Goal: Book appointment/travel/reservation

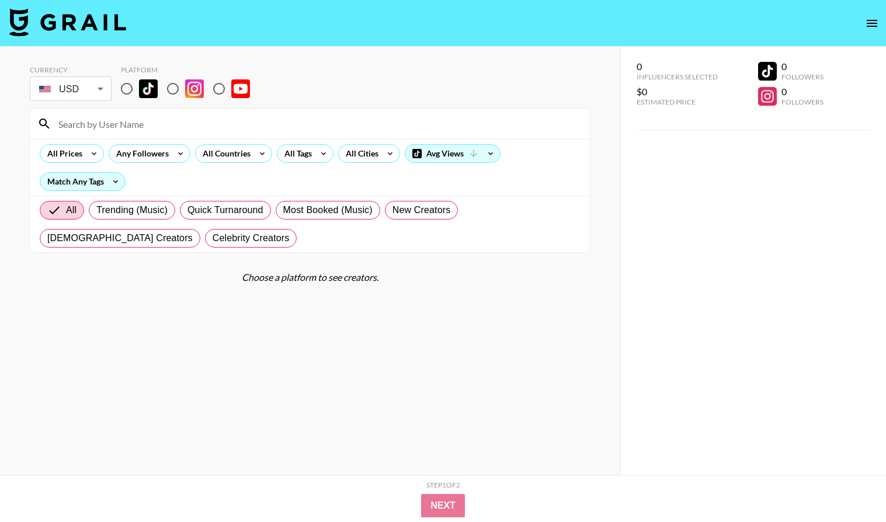
click at [126, 91] on input "radio" at bounding box center [126, 89] width 25 height 25
radio input "true"
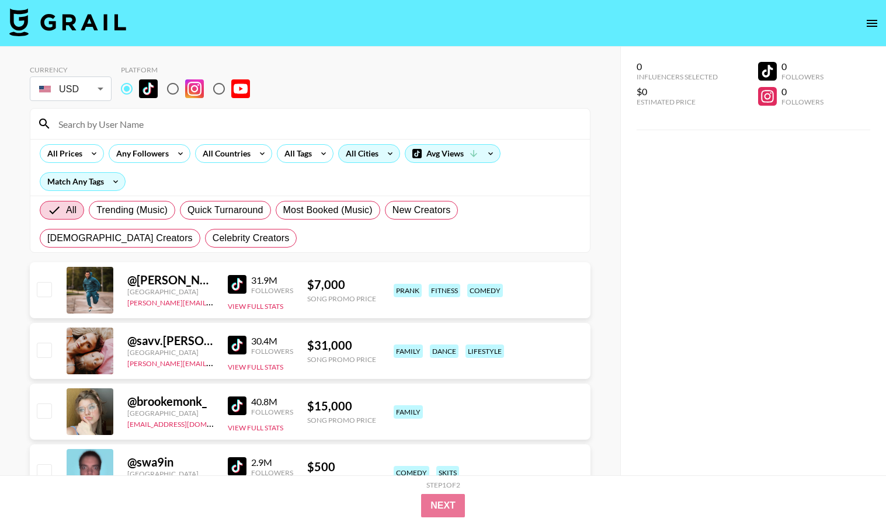
click at [362, 161] on div "All Cities" at bounding box center [360, 154] width 42 height 18
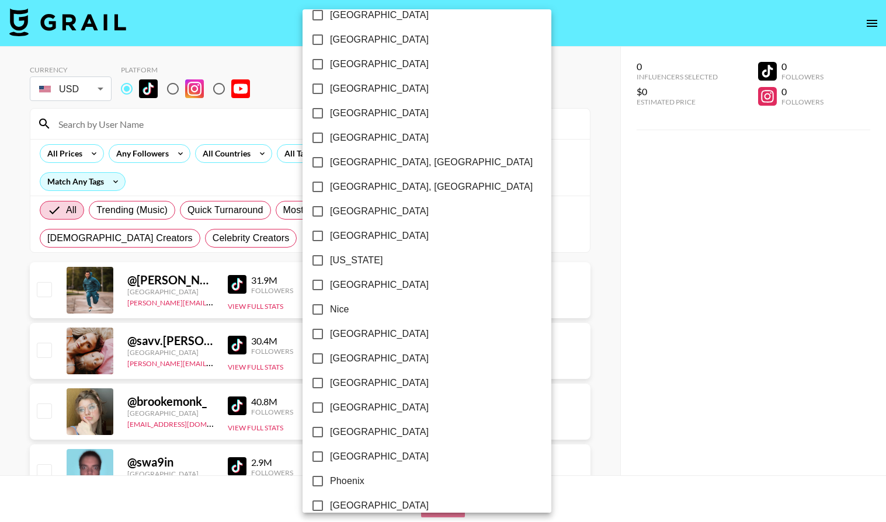
scroll to position [1020, 0]
click at [318, 258] on input "[US_STATE]" at bounding box center [317, 261] width 25 height 25
checkbox input "true"
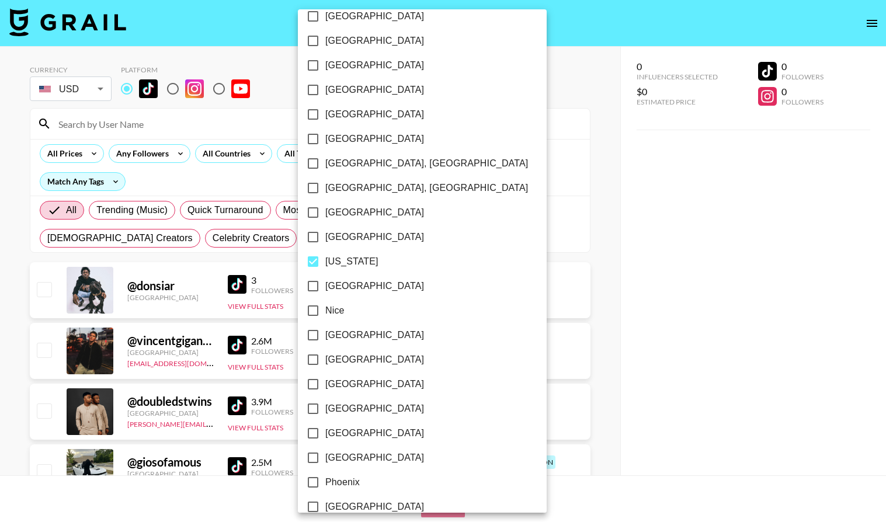
click at [265, 238] on div at bounding box center [443, 261] width 886 height 522
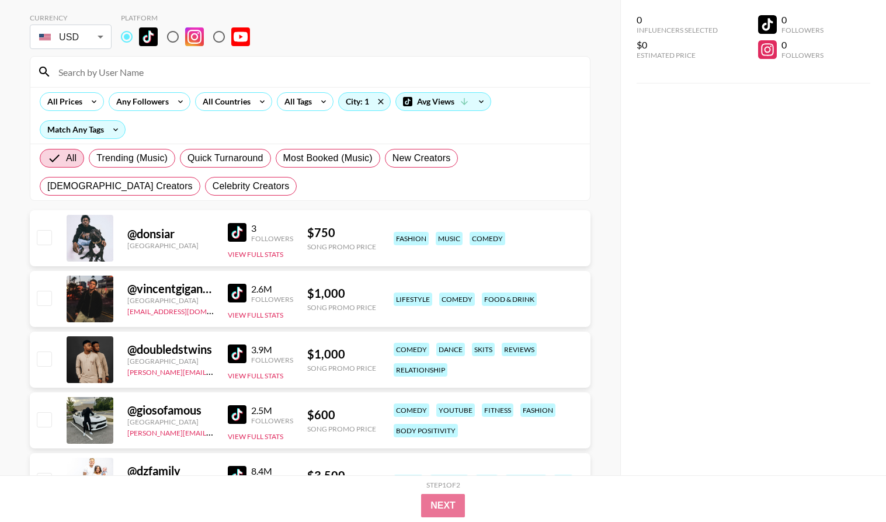
scroll to position [0, 0]
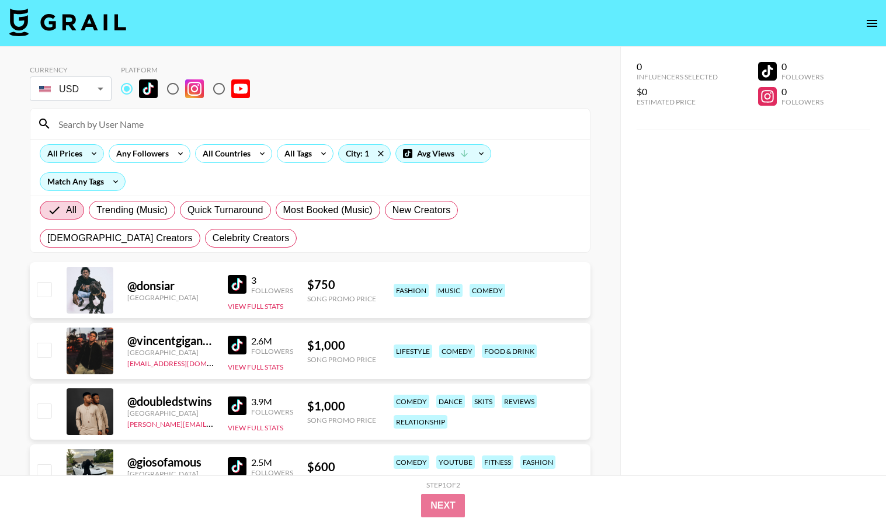
click at [78, 148] on div "All Prices" at bounding box center [62, 154] width 44 height 18
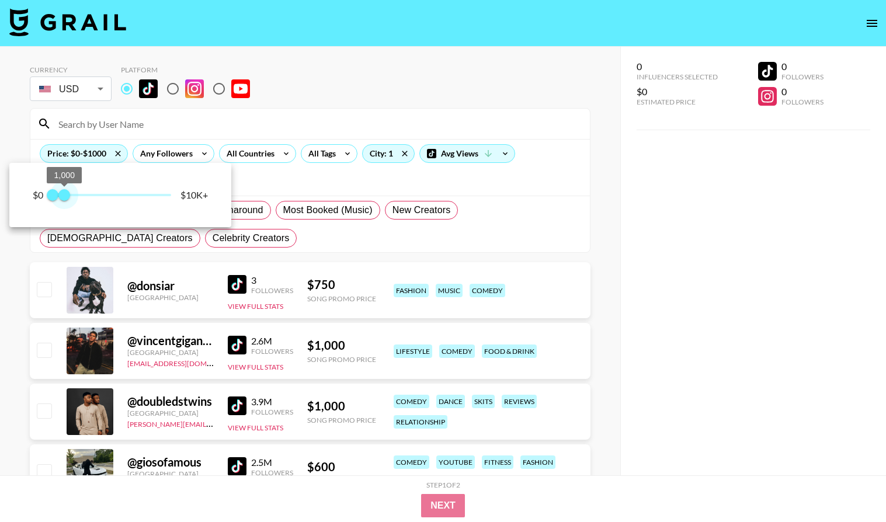
type input "750"
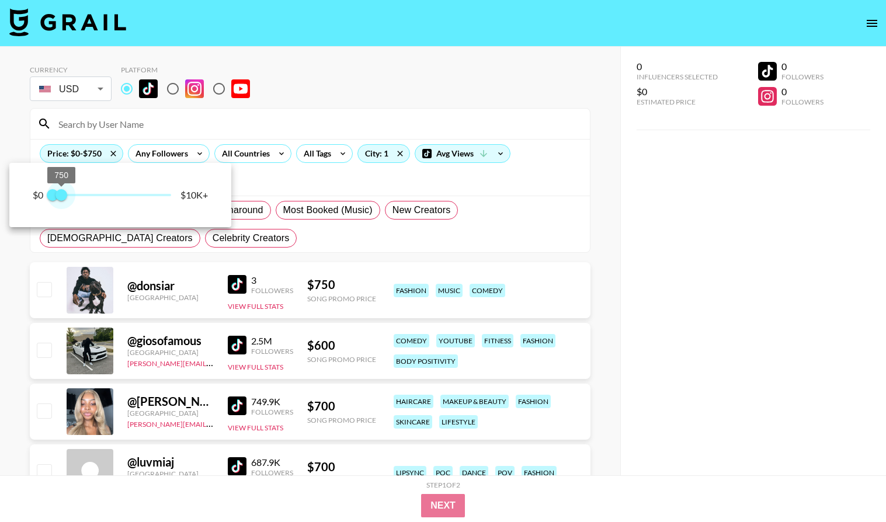
drag, startPoint x: 176, startPoint y: 197, endPoint x: 63, endPoint y: 194, distance: 112.8
click at [63, 194] on span "750" at bounding box center [61, 195] width 12 height 12
click at [200, 273] on div at bounding box center [443, 261] width 886 height 522
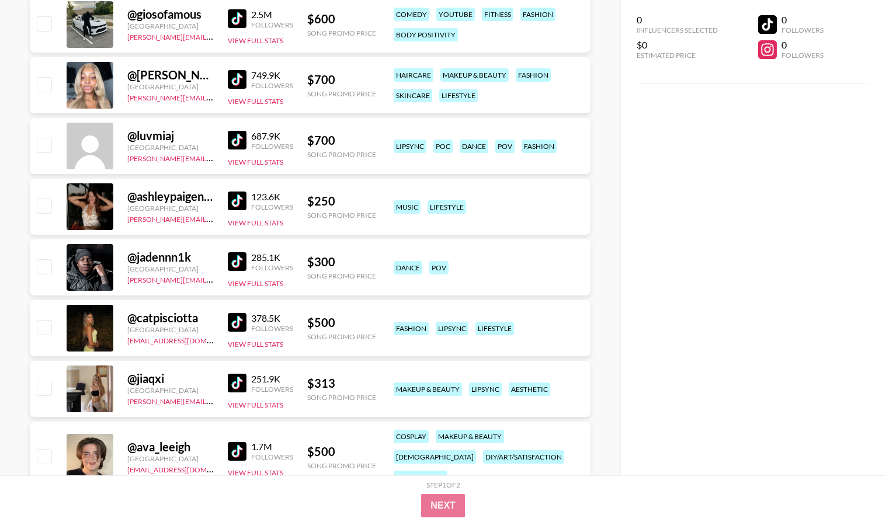
scroll to position [343, 0]
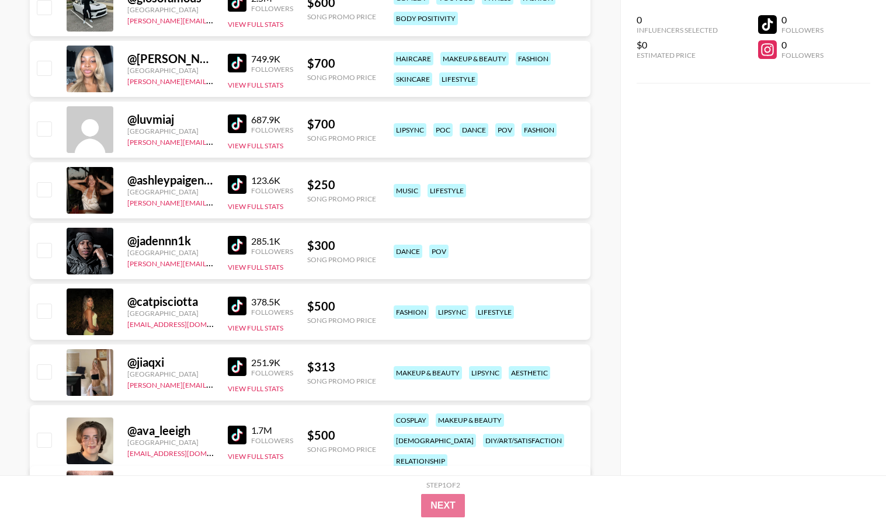
click at [238, 187] on img at bounding box center [237, 184] width 19 height 19
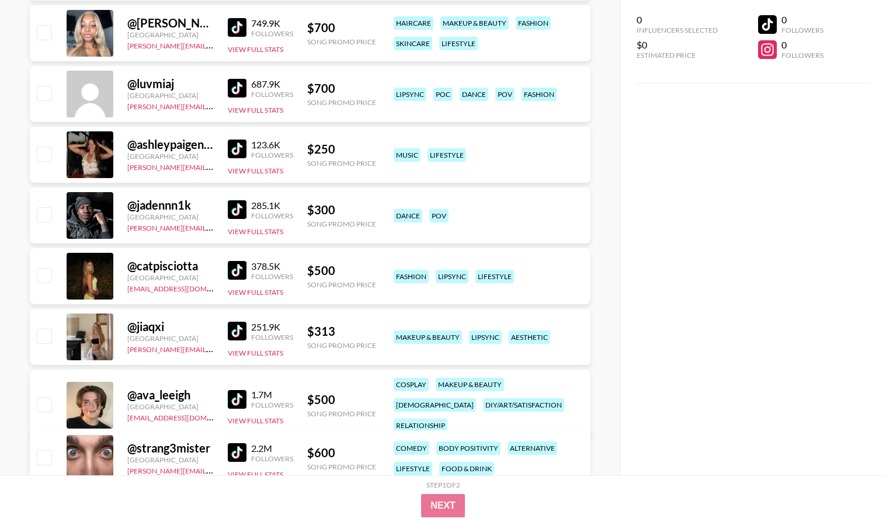
click at [237, 329] on img at bounding box center [237, 331] width 19 height 19
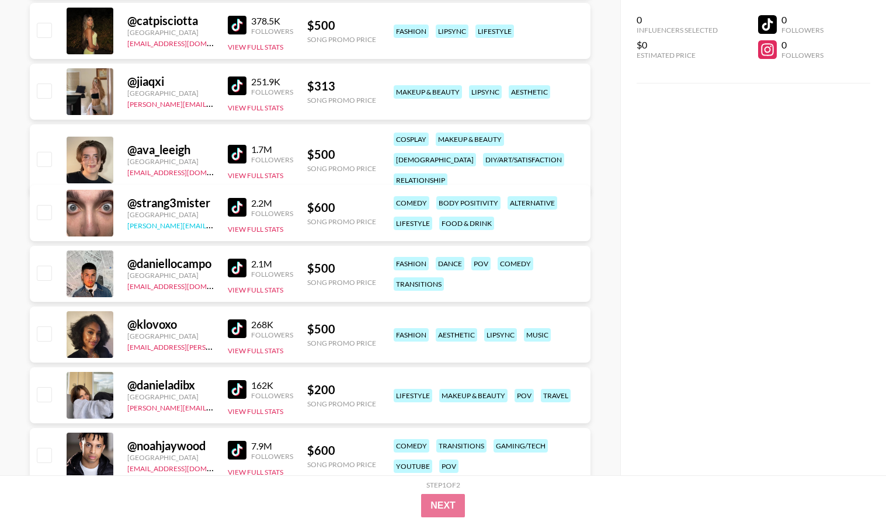
scroll to position [627, 0]
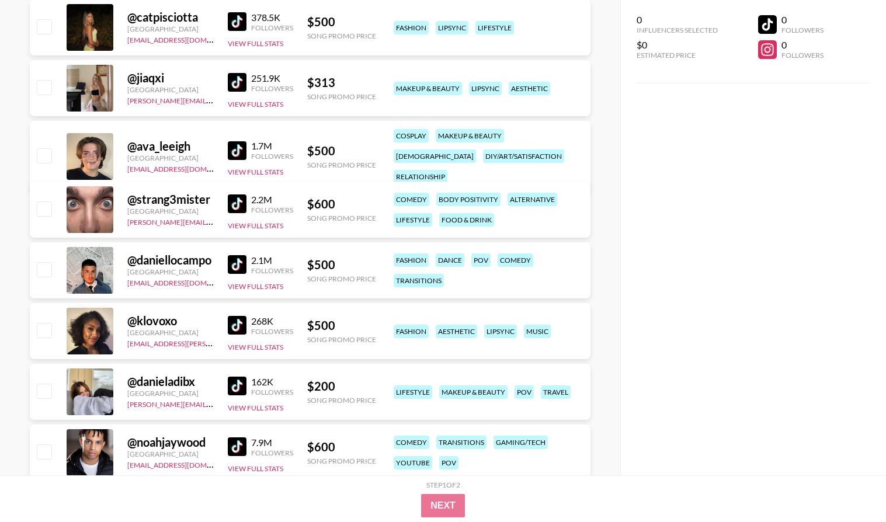
click at [239, 263] on img at bounding box center [237, 264] width 19 height 19
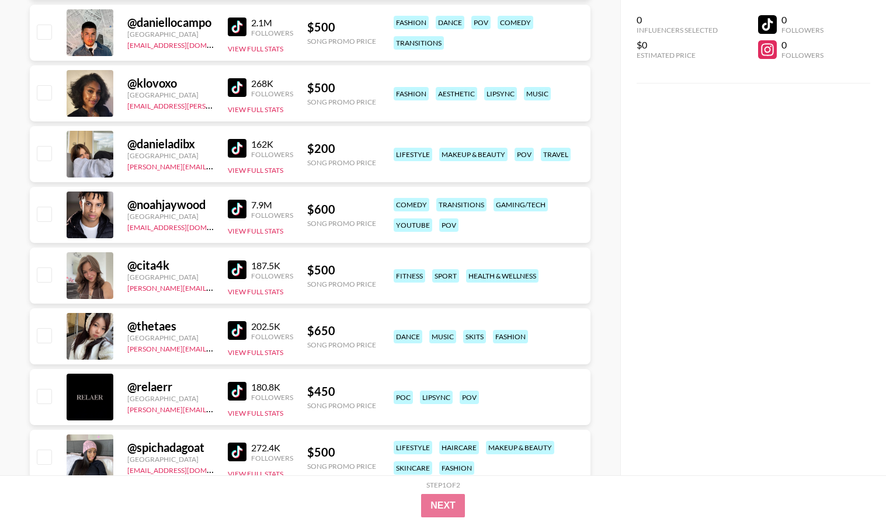
scroll to position [866, 0]
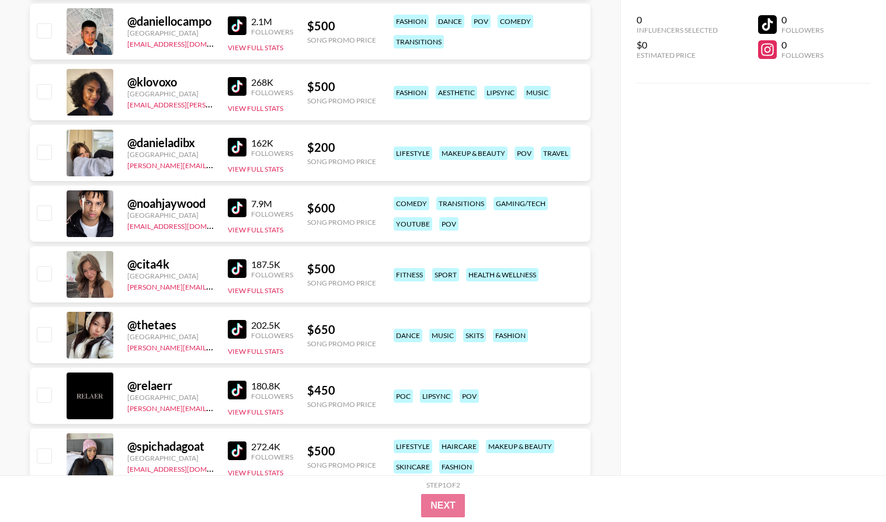
click at [241, 269] on img at bounding box center [237, 268] width 19 height 19
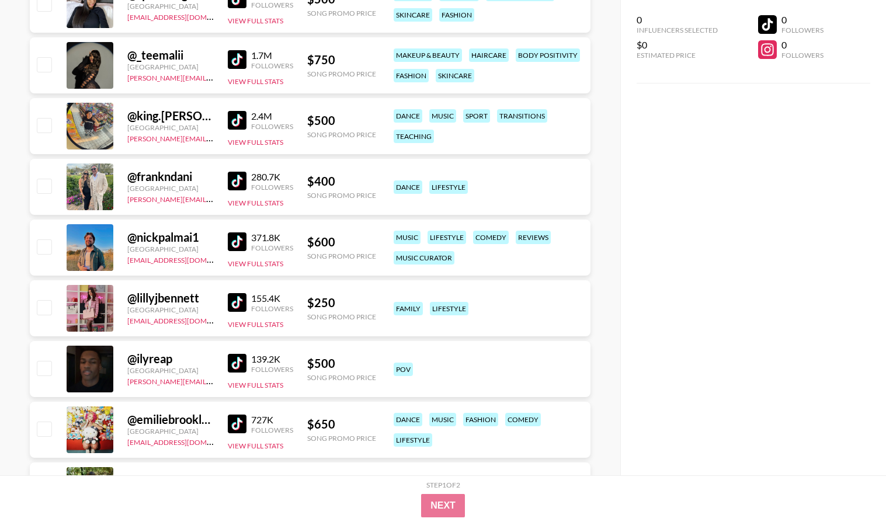
scroll to position [1356, 0]
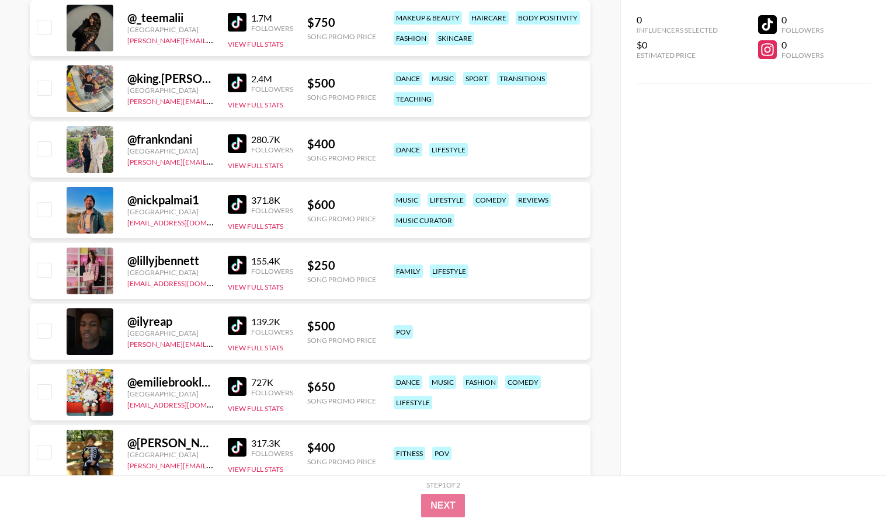
click at [242, 389] on img at bounding box center [237, 386] width 19 height 19
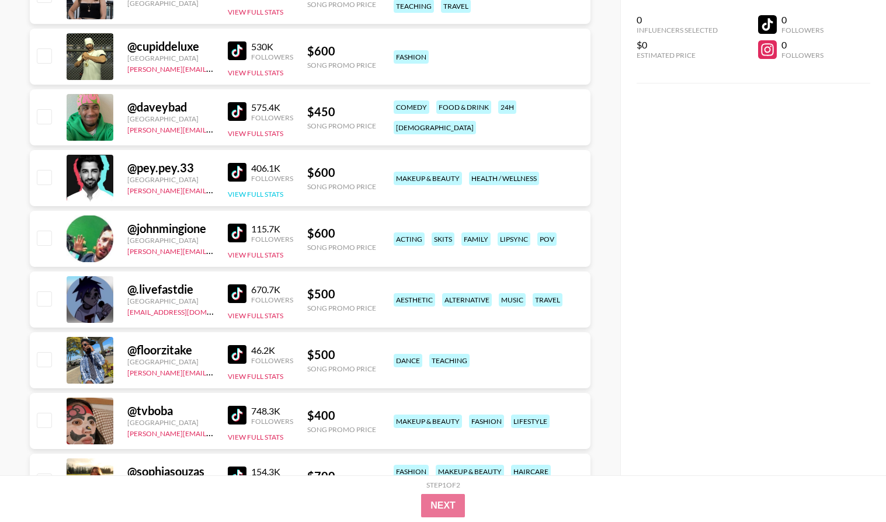
scroll to position [1877, 0]
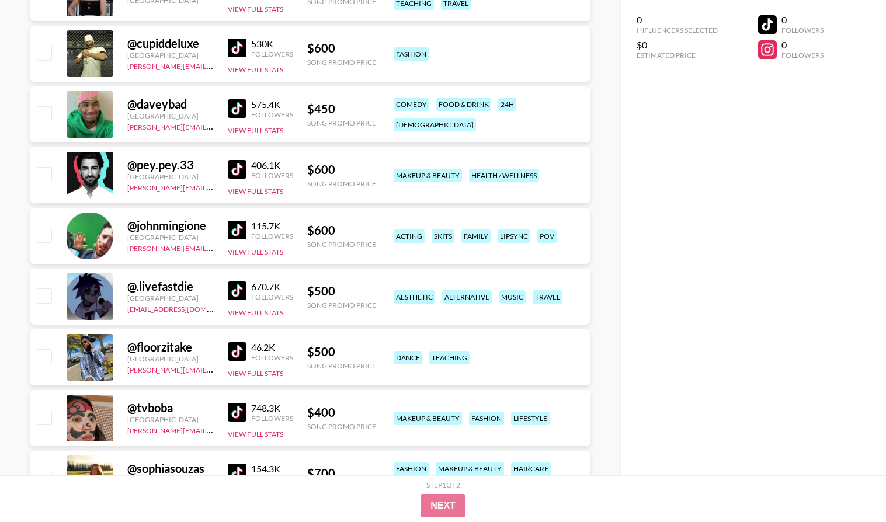
click at [239, 290] on img at bounding box center [237, 291] width 19 height 19
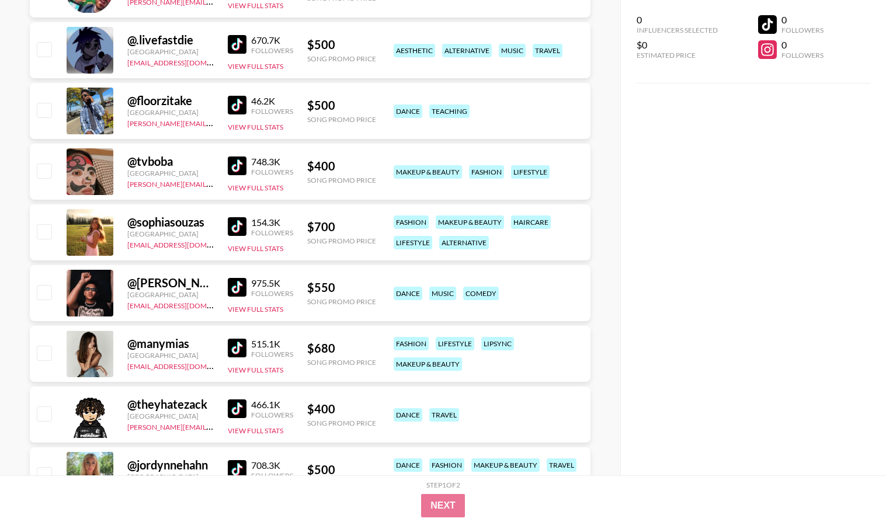
scroll to position [2125, 0]
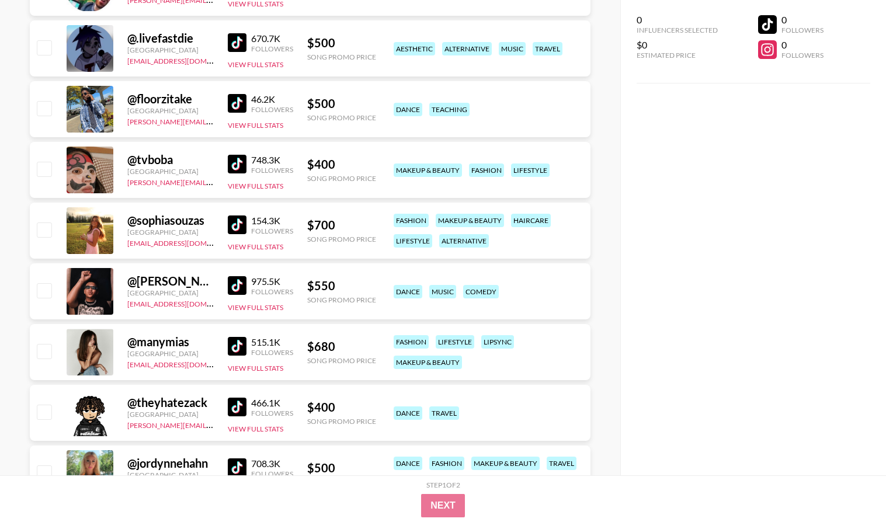
click at [235, 220] on img at bounding box center [237, 225] width 19 height 19
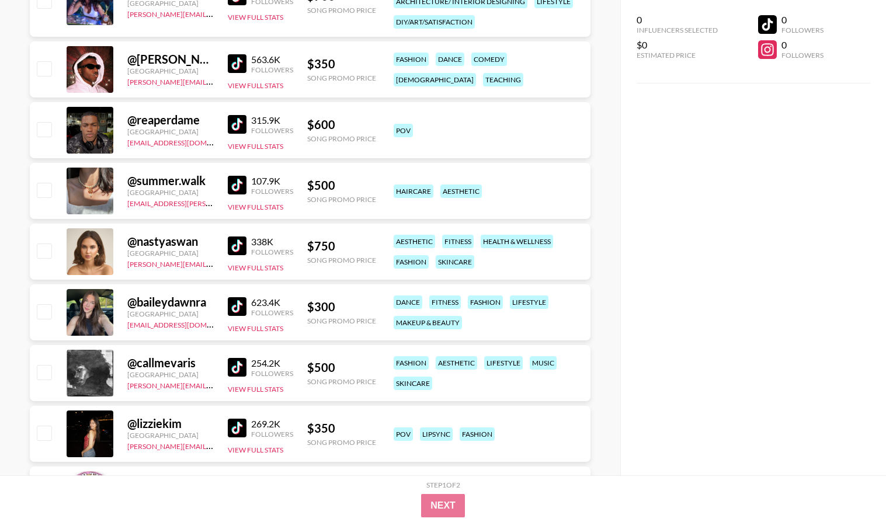
scroll to position [2727, 0]
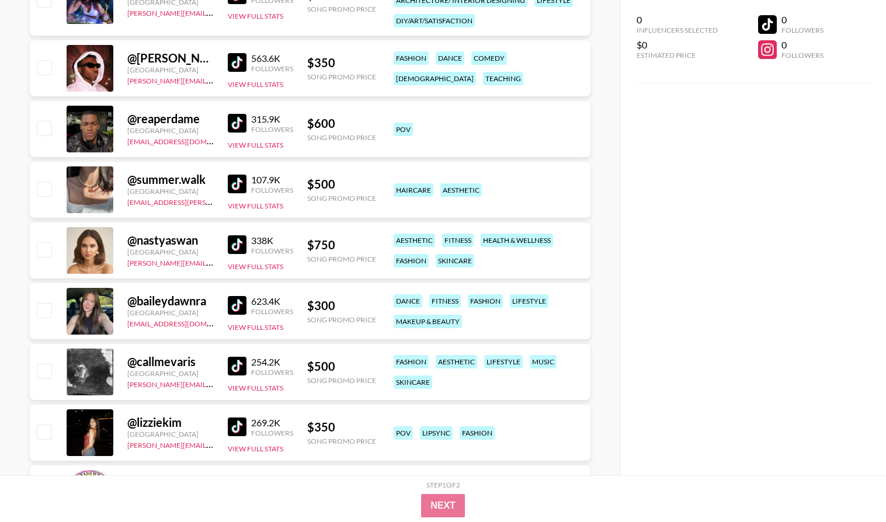
click at [239, 177] on img at bounding box center [237, 184] width 19 height 19
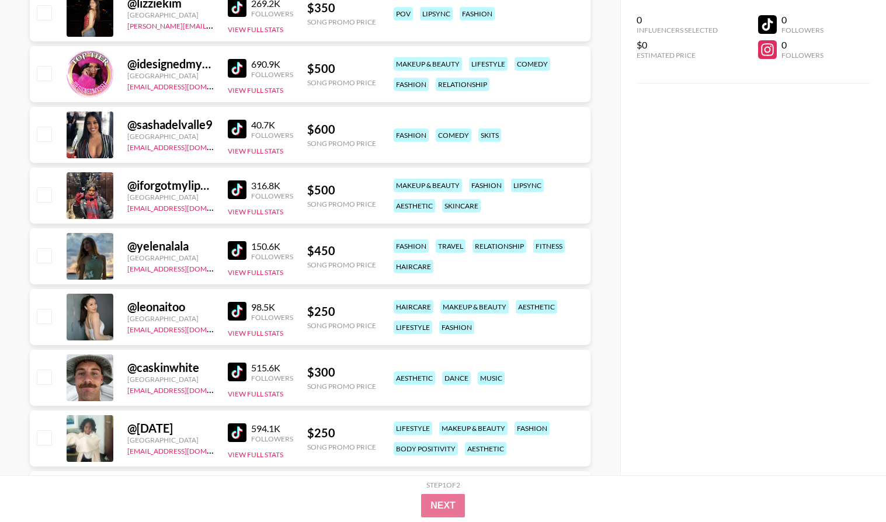
scroll to position [3151, 0]
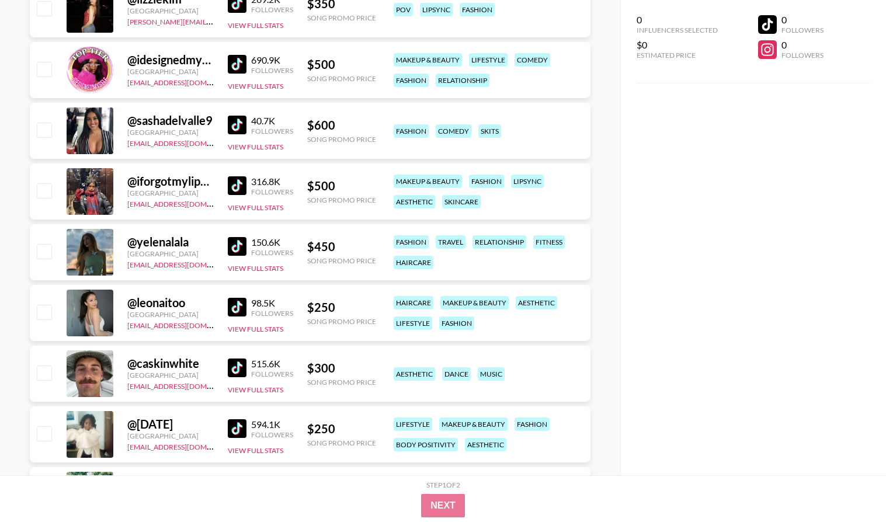
click at [235, 242] on img at bounding box center [237, 246] width 19 height 19
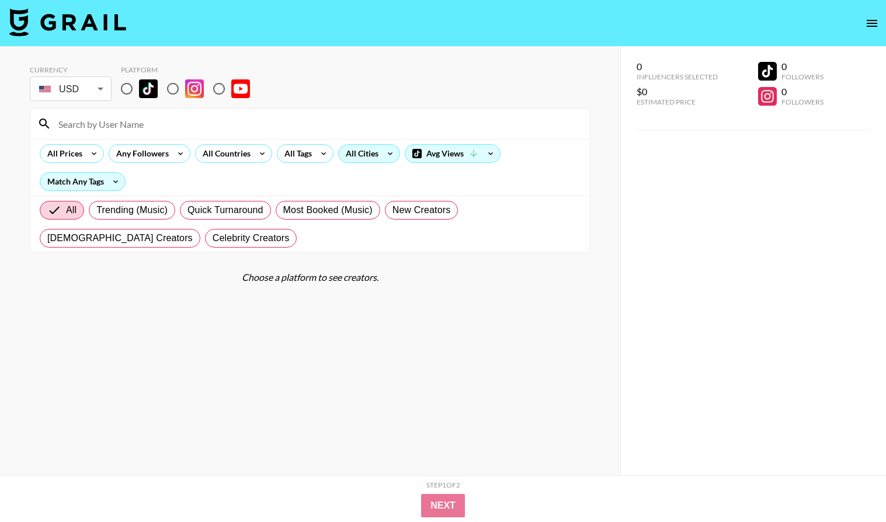
click at [372, 157] on div "All Cities" at bounding box center [360, 154] width 42 height 18
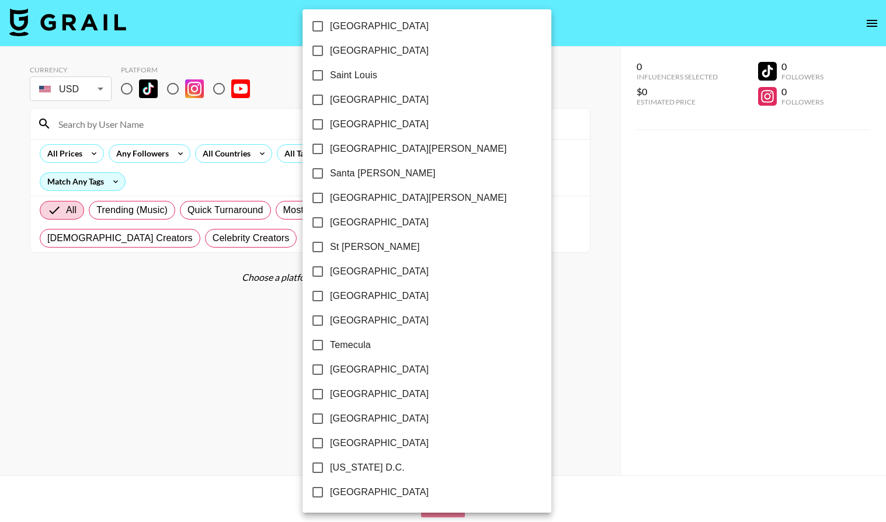
scroll to position [1600, 0]
click at [316, 147] on input "[GEOGRAPHIC_DATA][PERSON_NAME]" at bounding box center [317, 148] width 25 height 25
checkbox input "true"
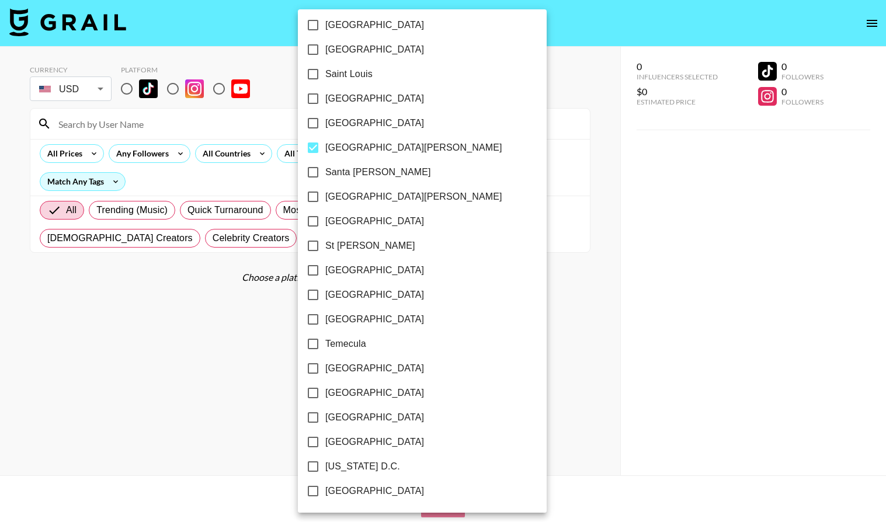
click at [130, 85] on div at bounding box center [443, 261] width 886 height 522
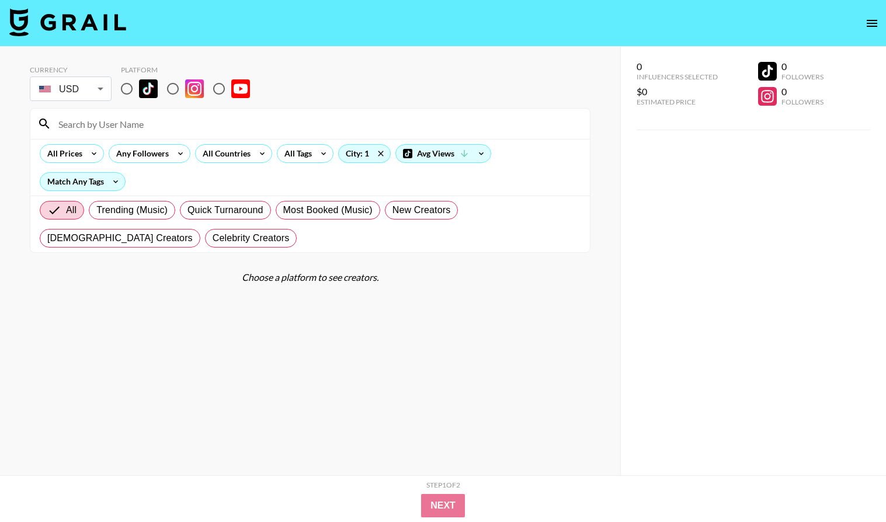
click at [126, 86] on input "radio" at bounding box center [126, 89] width 25 height 25
radio input "true"
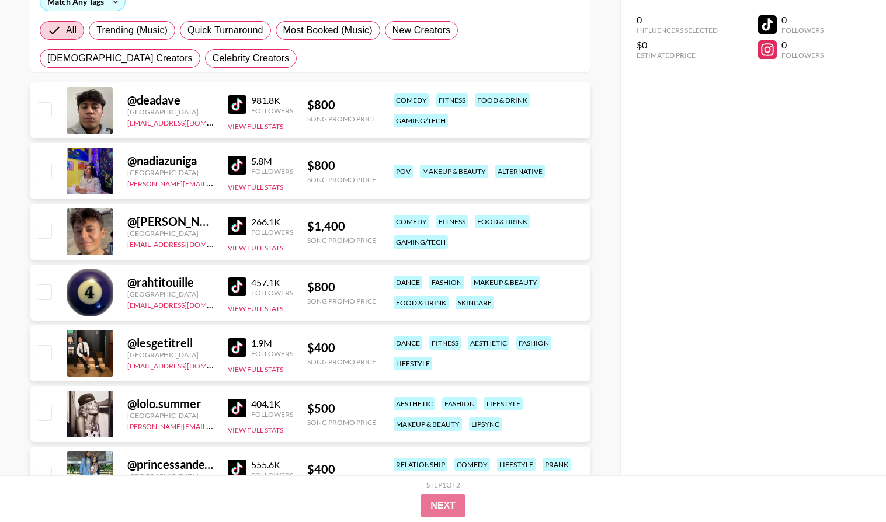
scroll to position [183, 0]
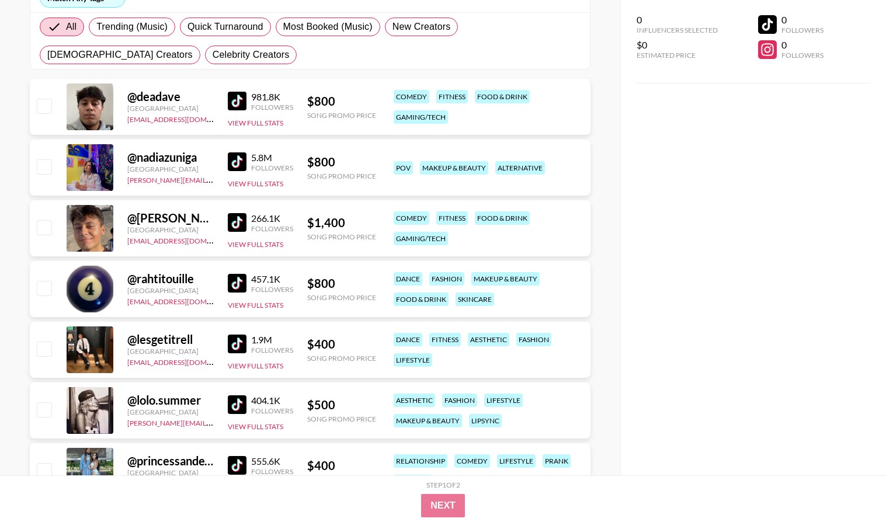
click at [232, 162] on img at bounding box center [237, 161] width 19 height 19
click at [235, 277] on img at bounding box center [237, 283] width 19 height 19
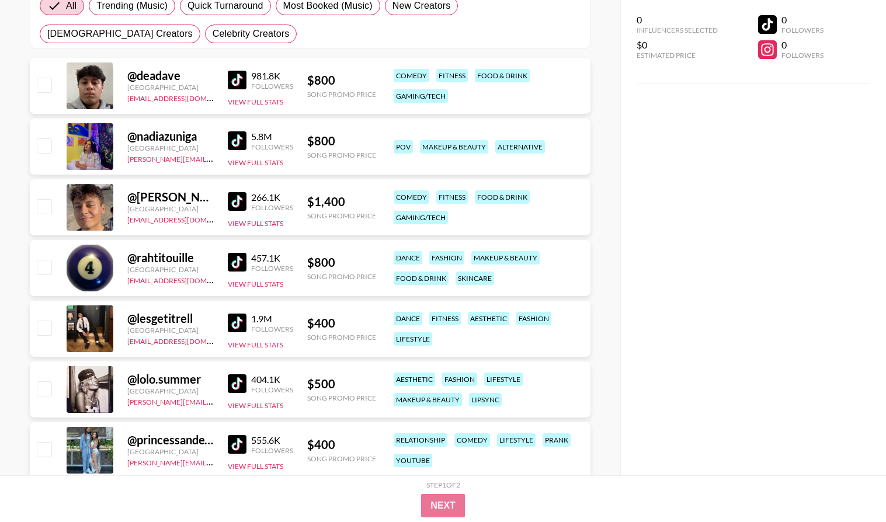
scroll to position [214, 0]
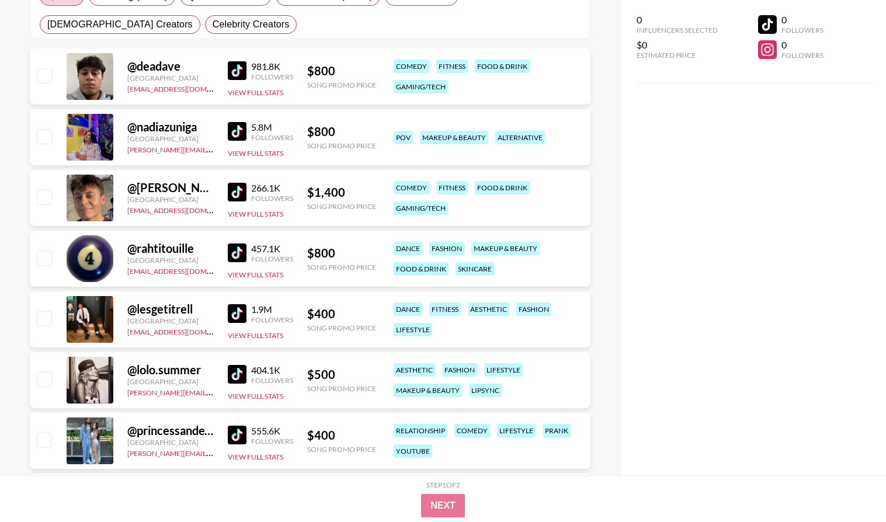
click at [242, 378] on img at bounding box center [237, 374] width 19 height 19
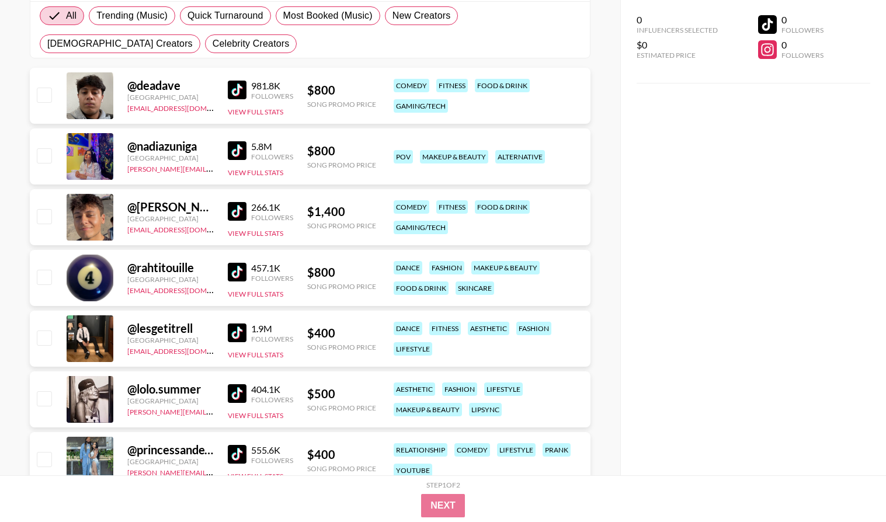
scroll to position [0, 0]
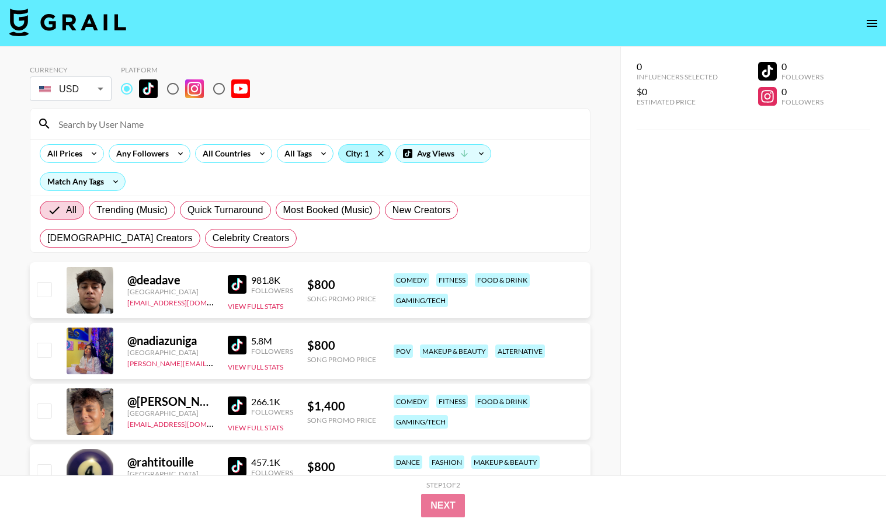
click at [351, 147] on div "City: 1" at bounding box center [364, 154] width 51 height 18
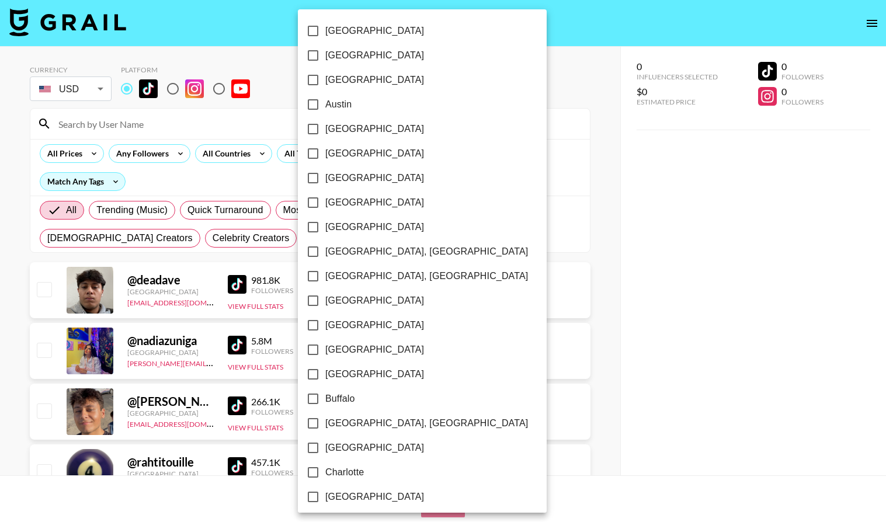
click at [253, 190] on div at bounding box center [443, 261] width 886 height 522
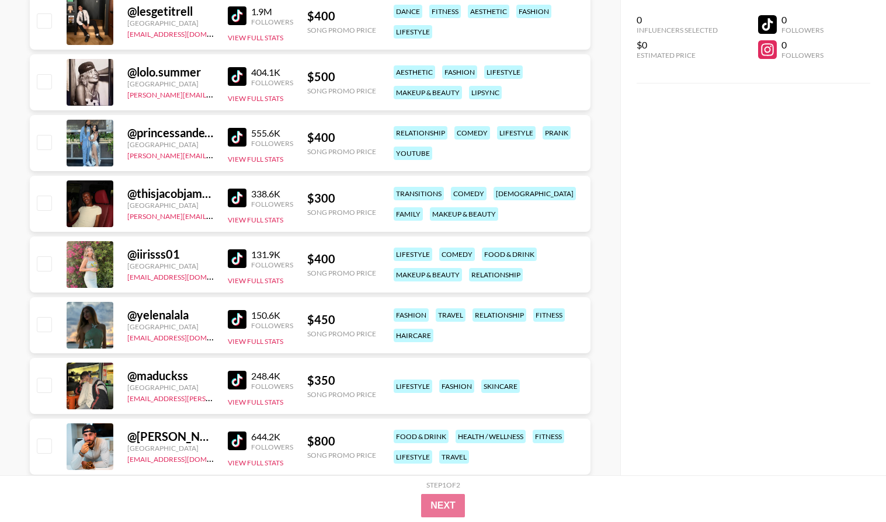
scroll to position [665, 0]
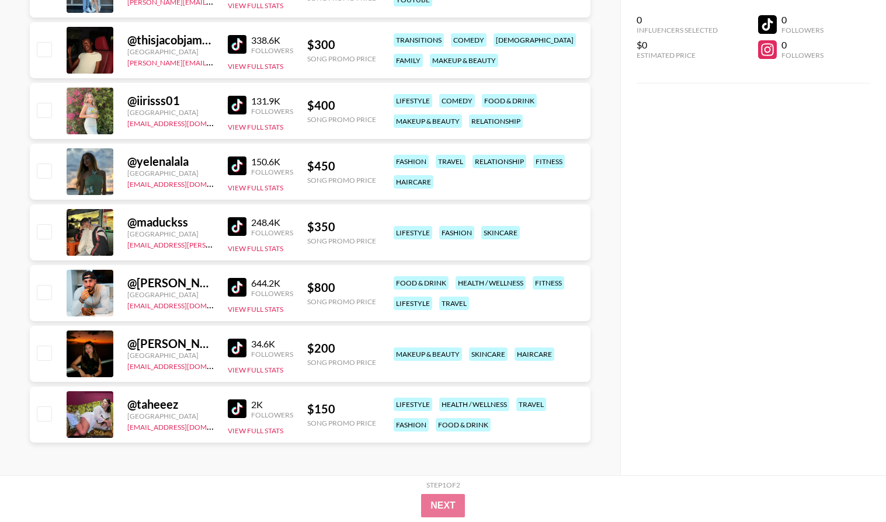
click at [234, 220] on img at bounding box center [237, 226] width 19 height 19
